Goal: Task Accomplishment & Management: Complete application form

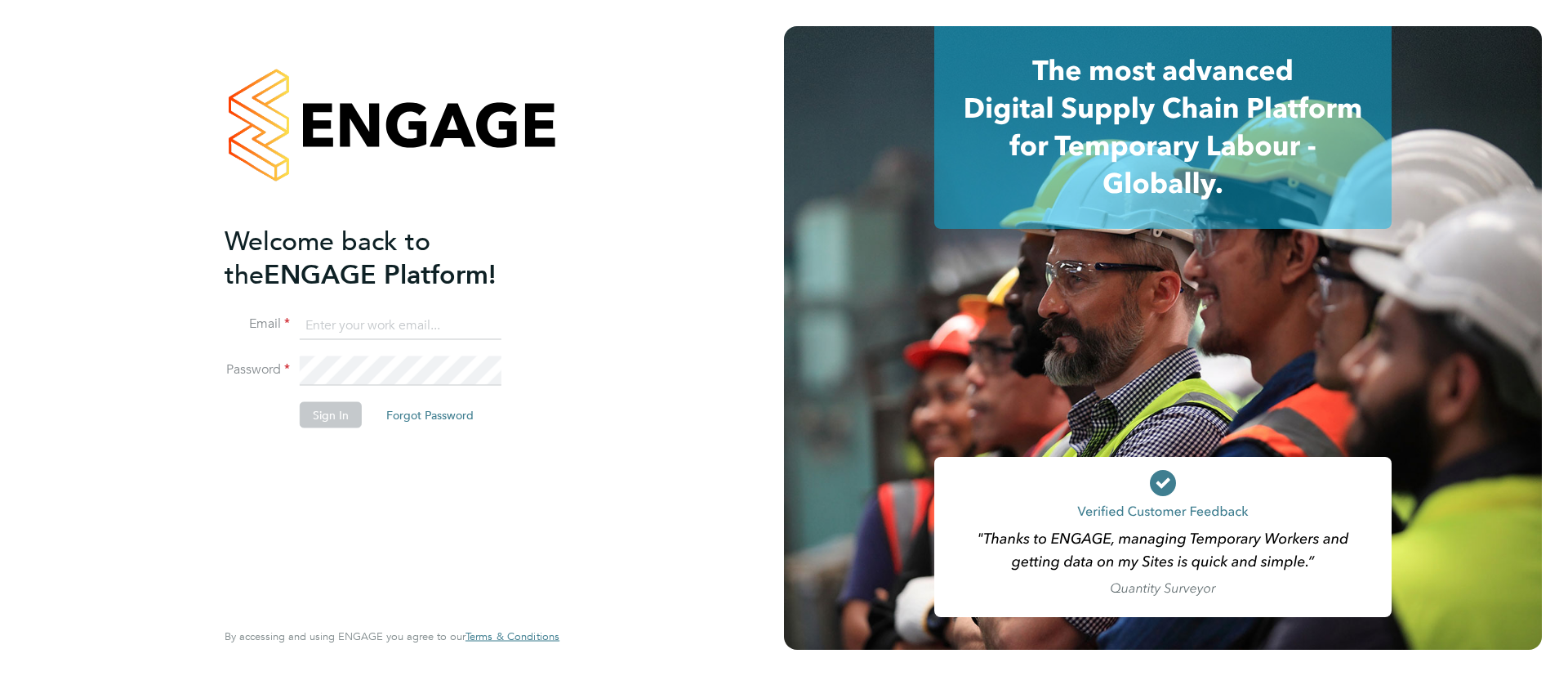
type input "drallamsp@gmail.com"
click at [330, 421] on button "Sign In" at bounding box center [330, 414] width 62 height 26
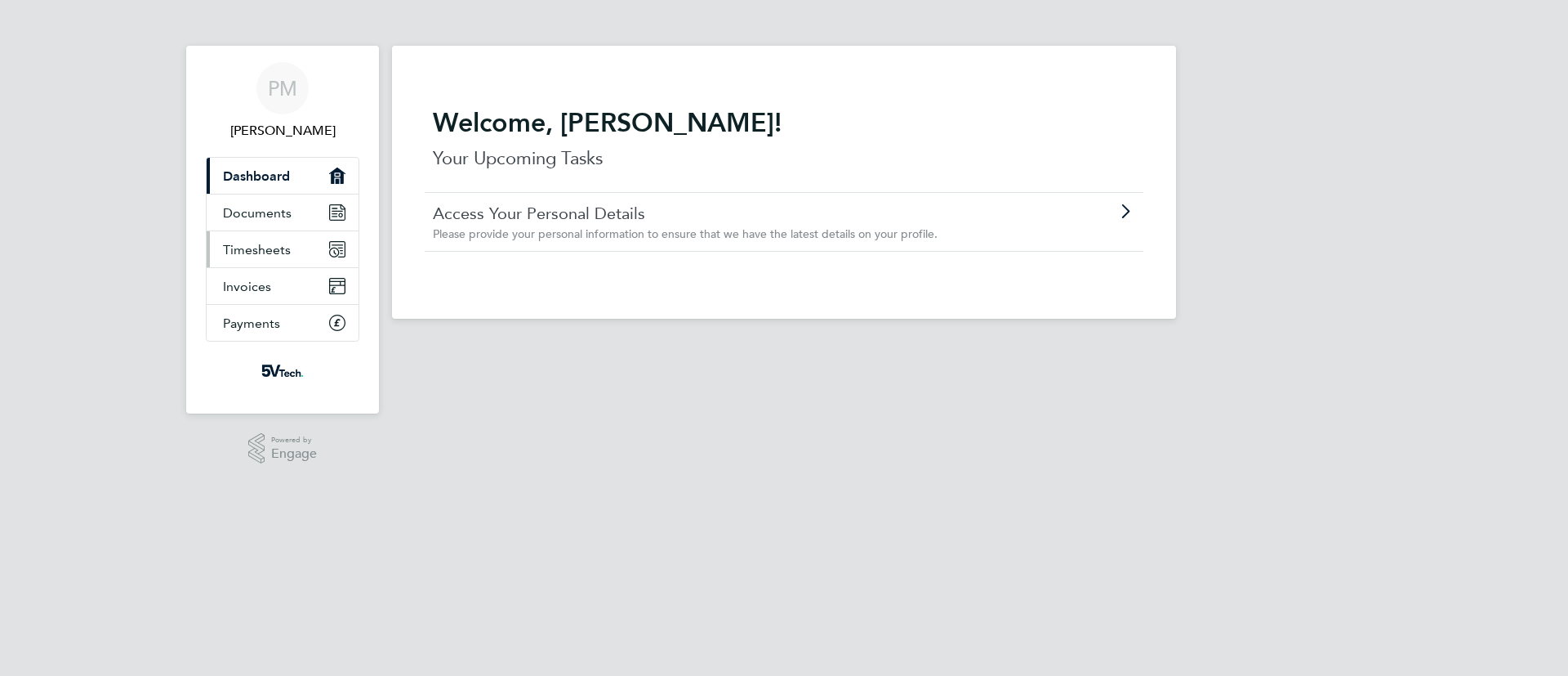
click at [265, 252] on span "Timesheets" at bounding box center [257, 249] width 67 height 16
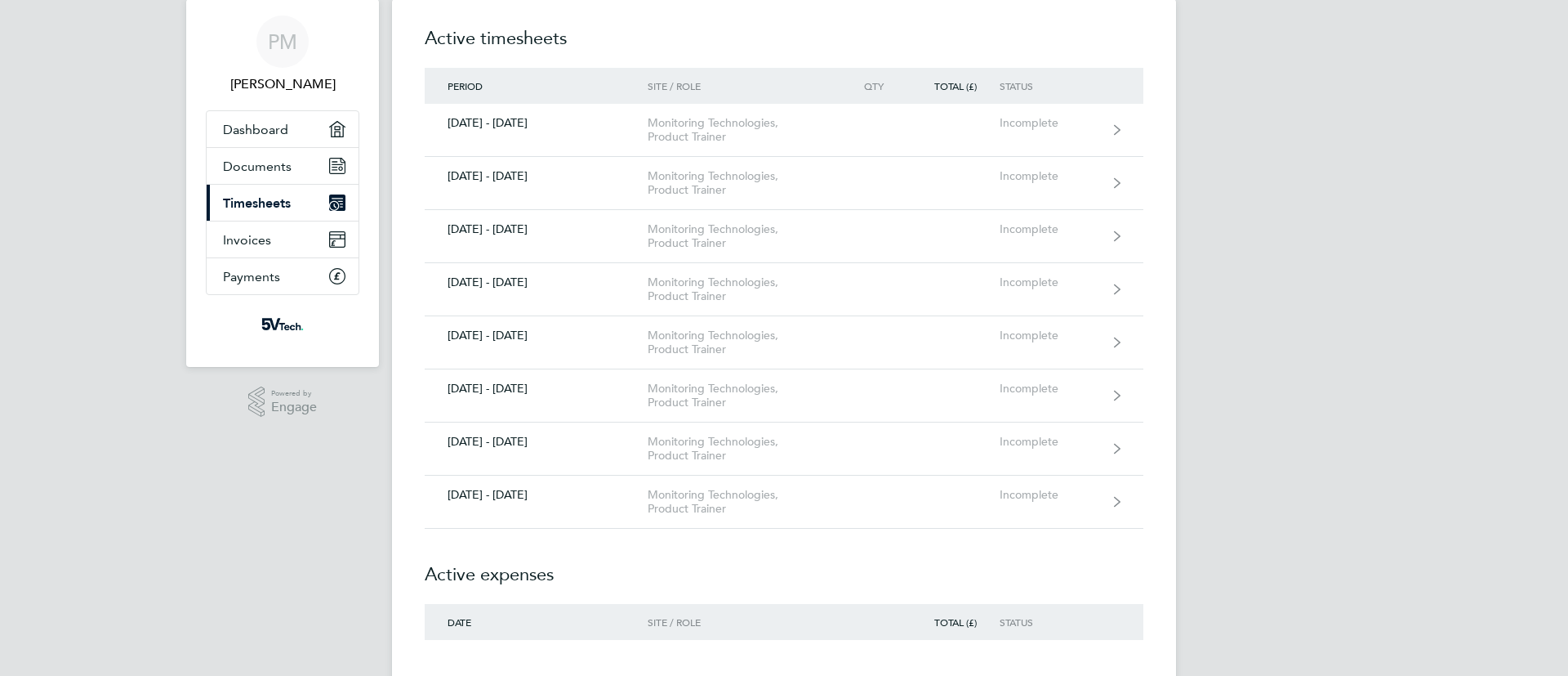
scroll to position [49, 0]
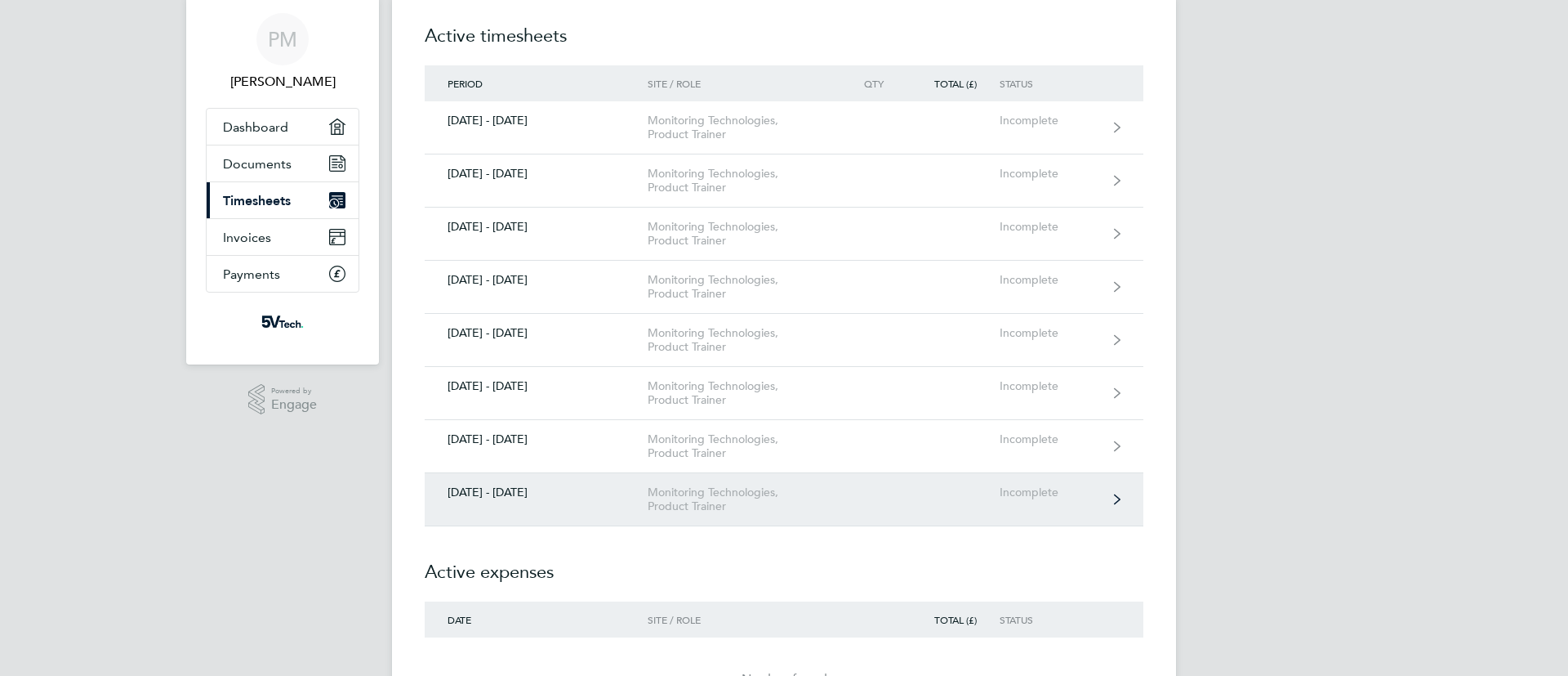
click at [643, 502] on link "[DATE] - [DATE] Monitoring Technologies, Product Trainer Incomplete" at bounding box center [784, 500] width 719 height 54
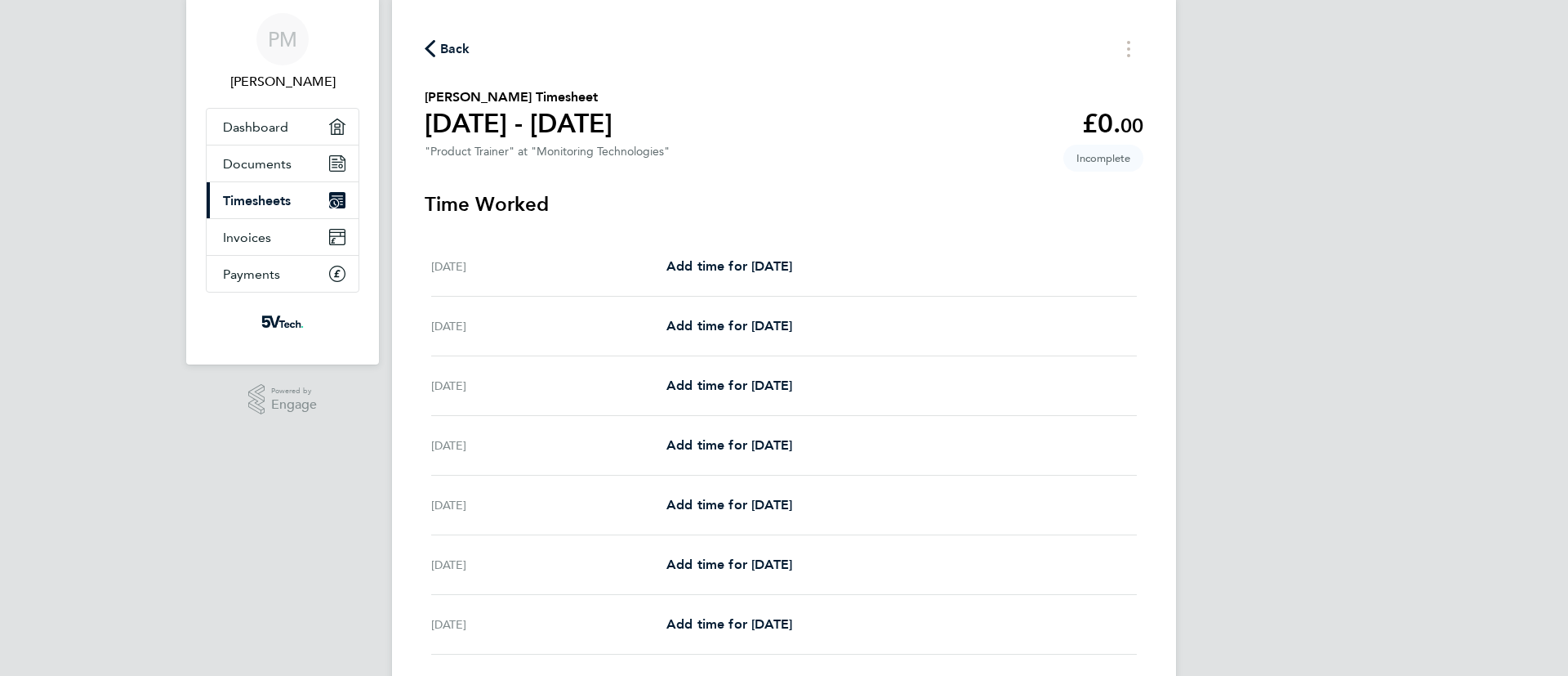
scroll to position [172, 0]
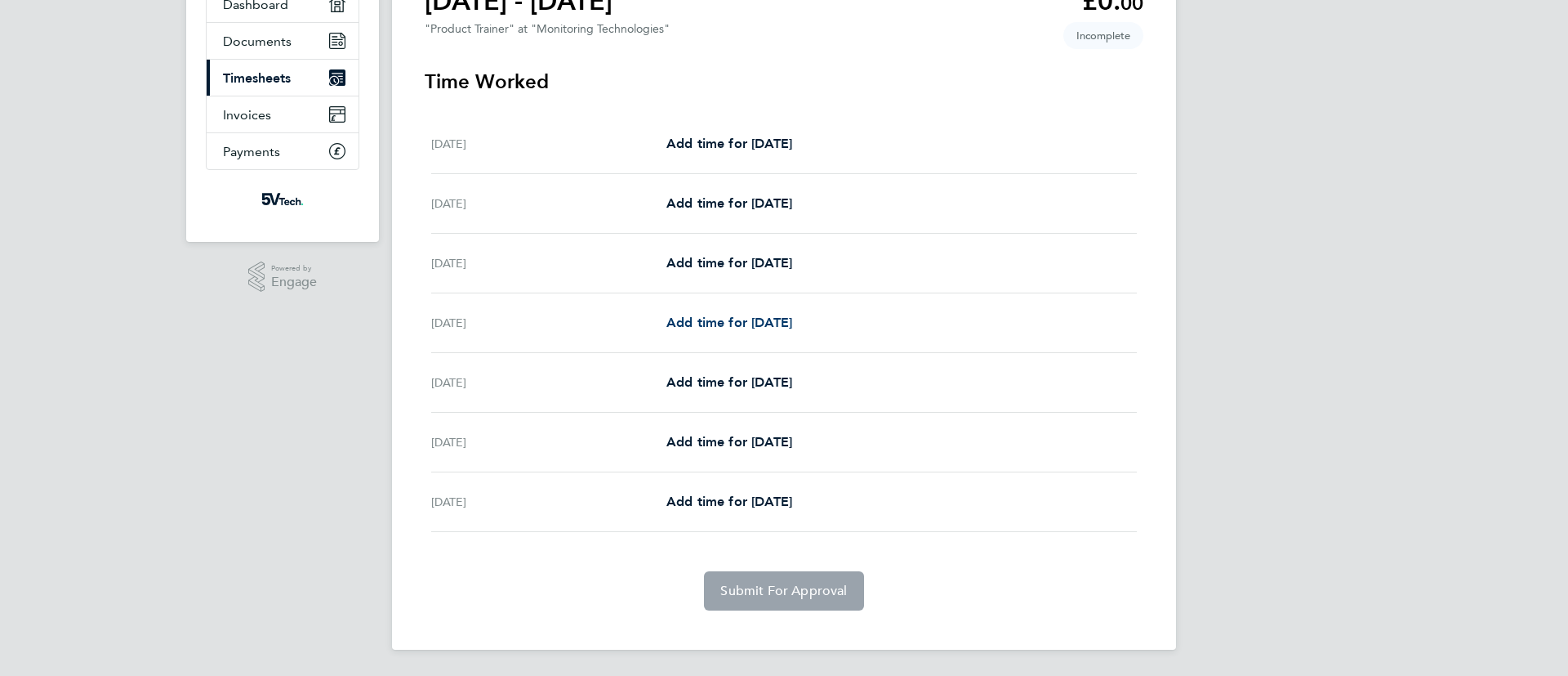
click at [711, 323] on span "Add time for [DATE]" at bounding box center [729, 322] width 126 height 16
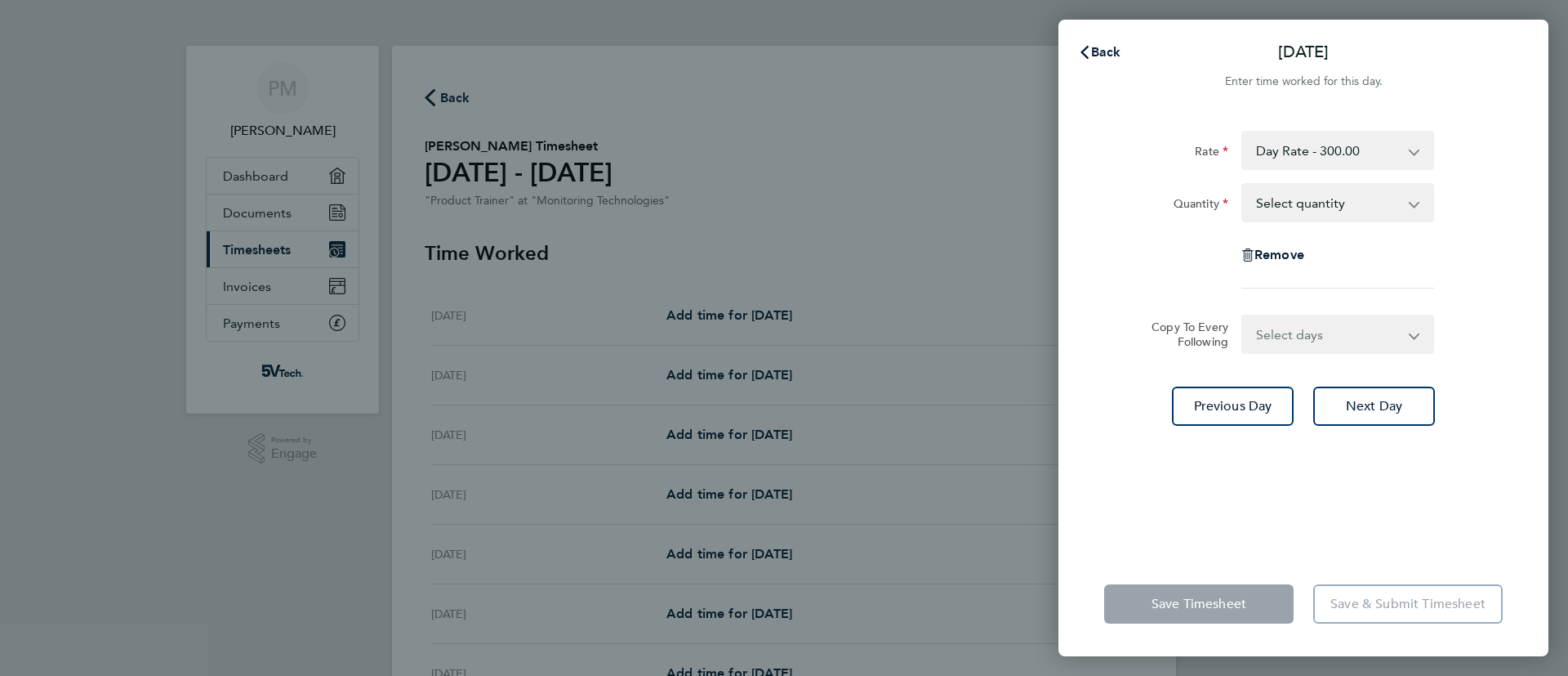
click at [1415, 195] on app-icon-cross-button at bounding box center [1422, 202] width 19 height 36
click at [1320, 204] on select "Select quantity 0.5 1" at bounding box center [1328, 202] width 170 height 36
select select "1"
click at [1243, 185] on select "Select quantity 0.5 1" at bounding box center [1328, 202] width 170 height 36
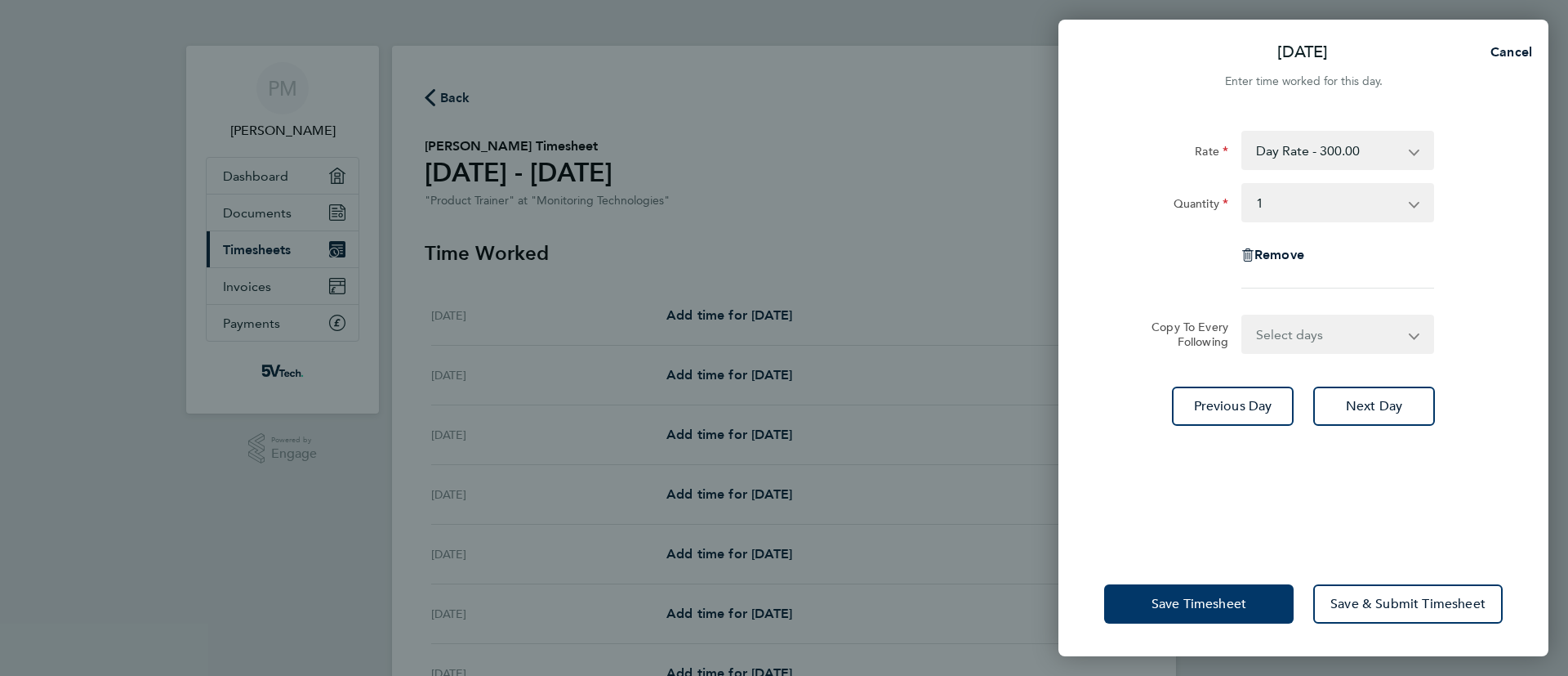
click at [1193, 600] on span "Save Timesheet" at bounding box center [1199, 604] width 95 height 17
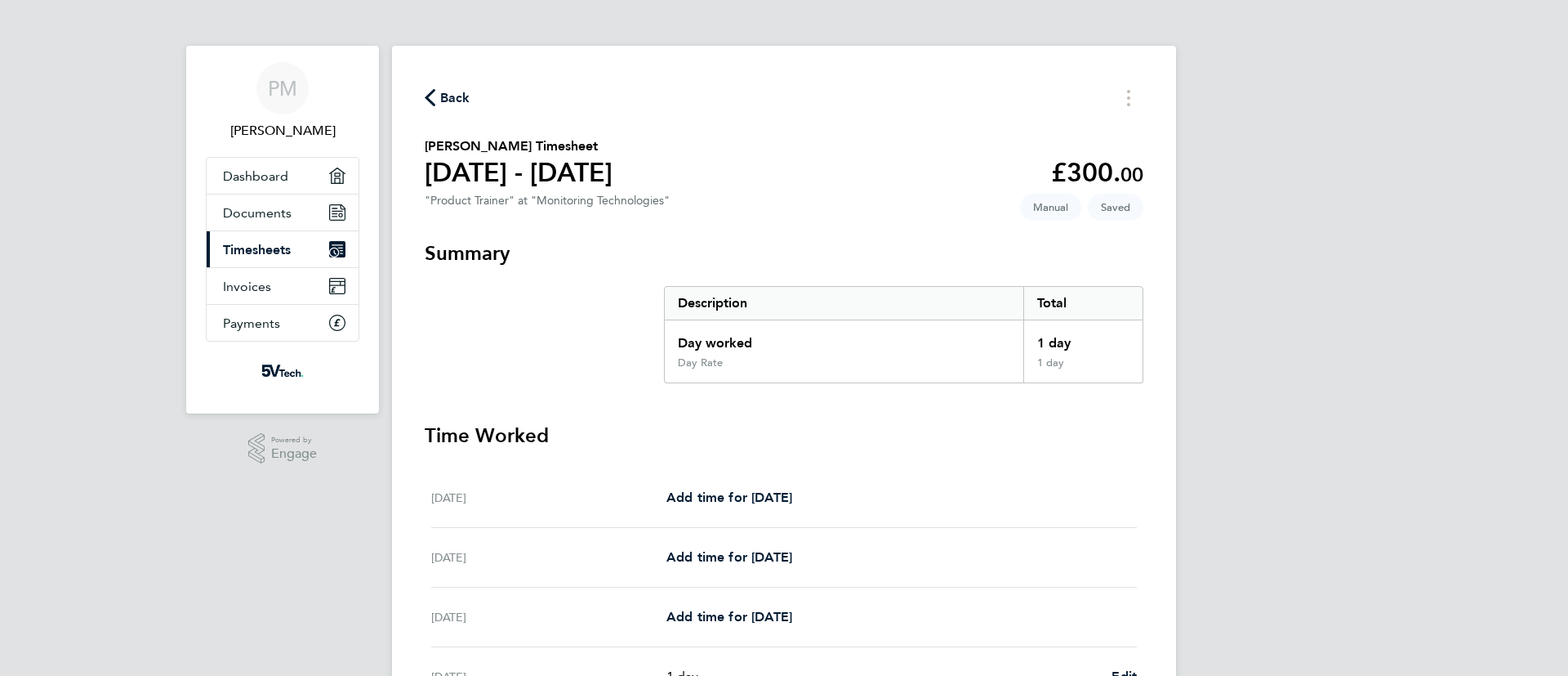
click at [247, 251] on span "Timesheets" at bounding box center [257, 249] width 67 height 16
